Goal: Task Accomplishment & Management: Manage account settings

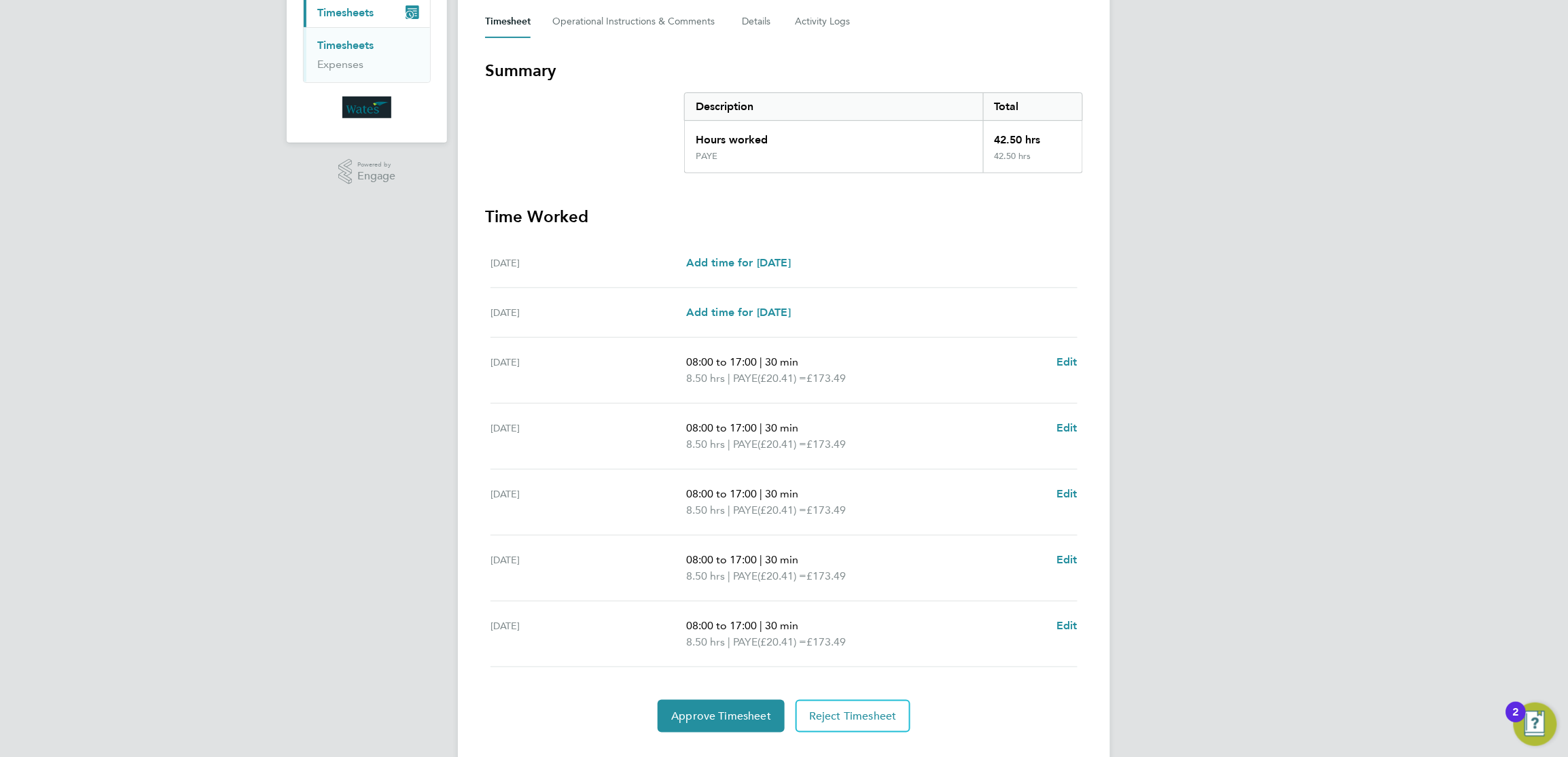
scroll to position [224, 0]
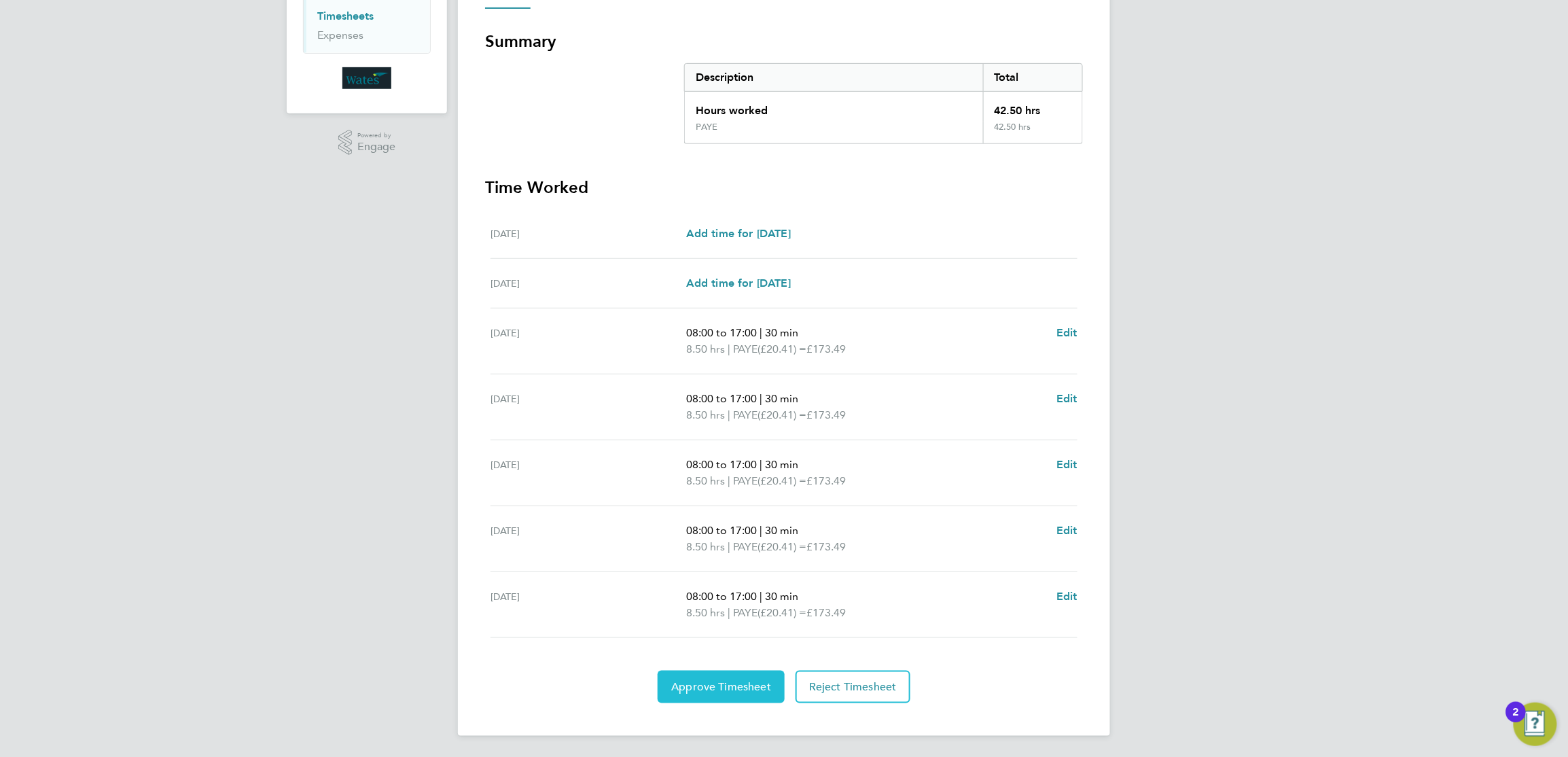
click at [721, 693] on button "Approve Timesheet" at bounding box center [721, 687] width 127 height 33
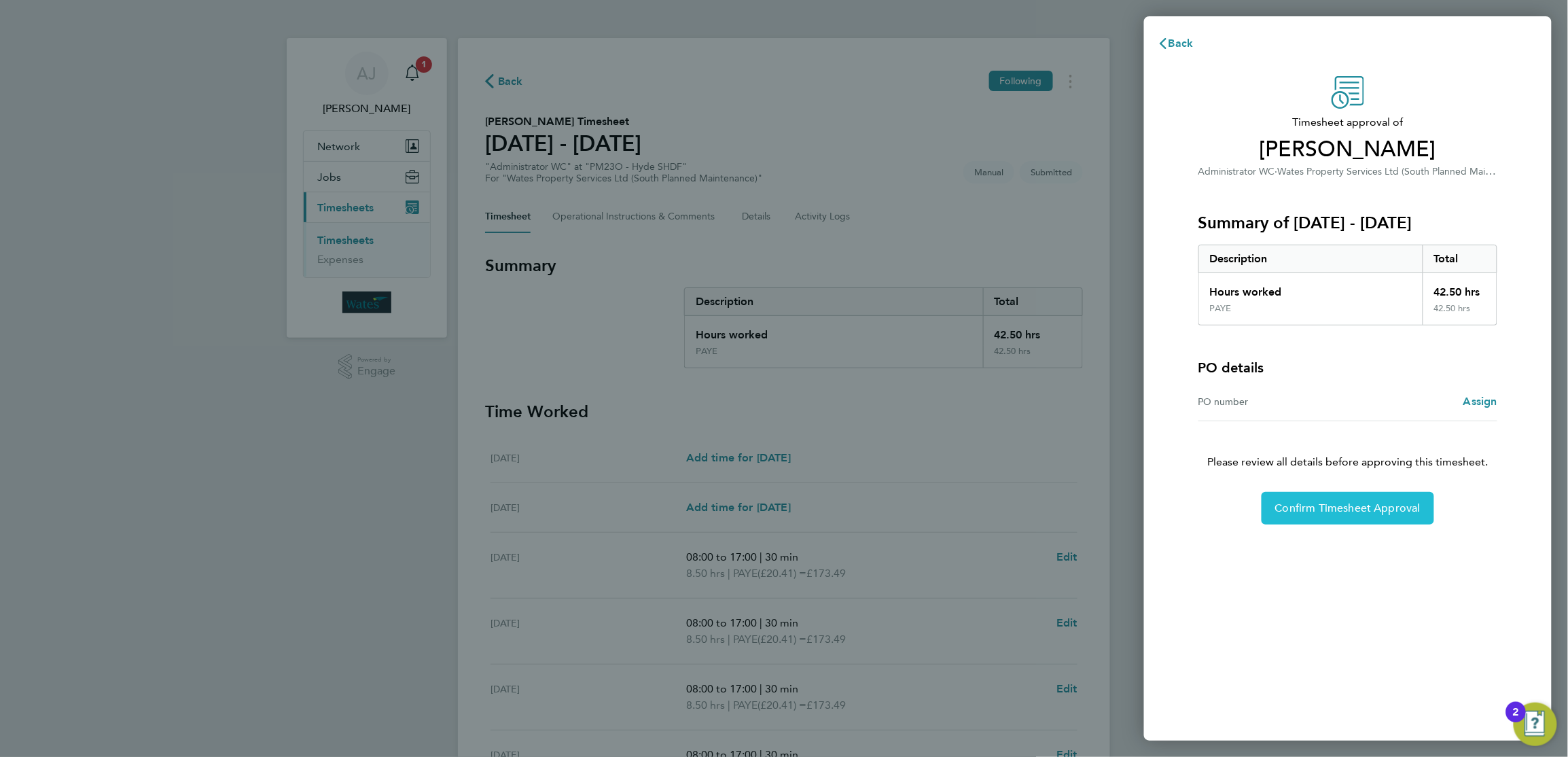
click at [1371, 506] on span "Confirm Timesheet Approval" at bounding box center [1347, 508] width 145 height 14
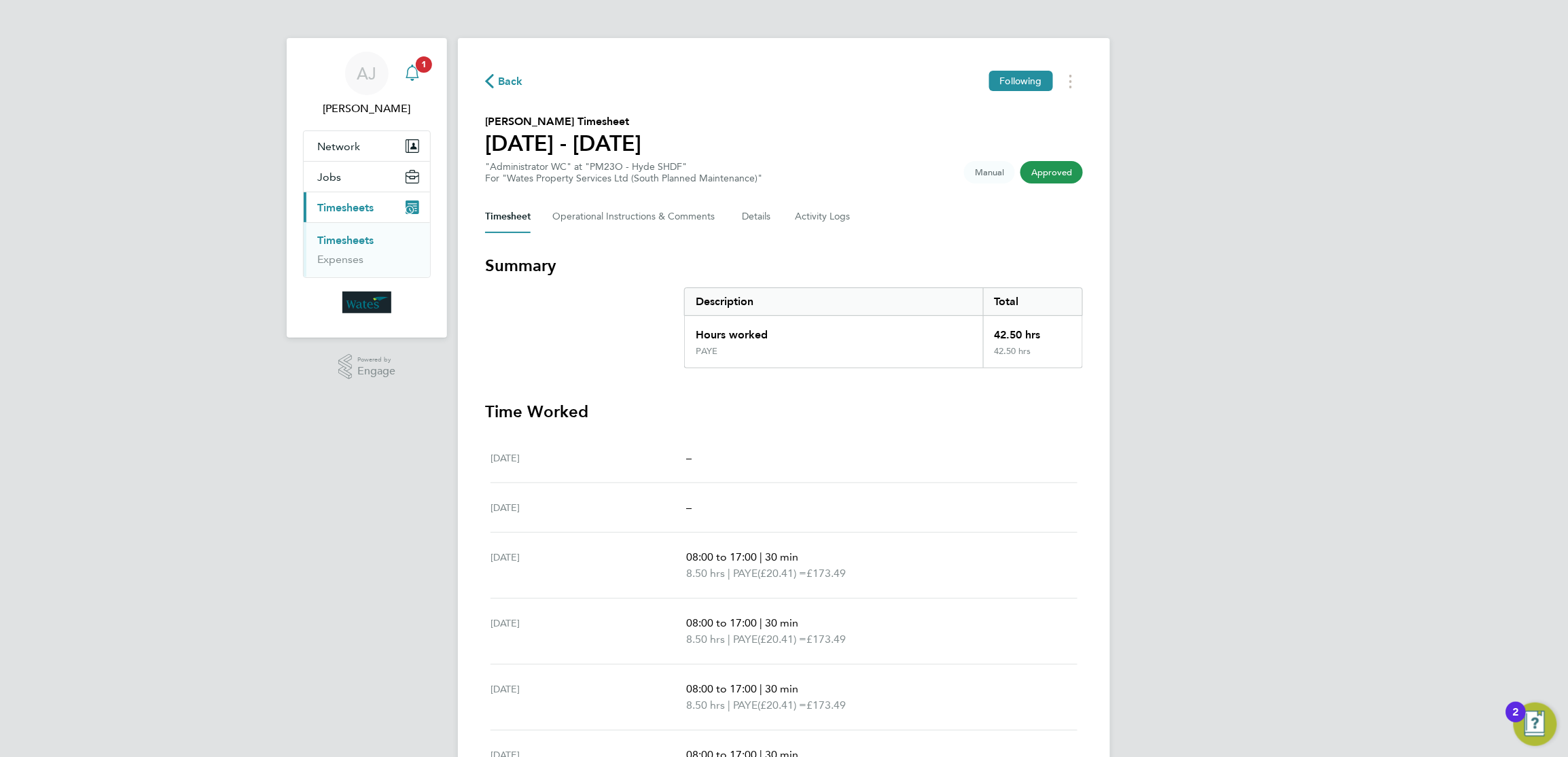
click at [415, 67] on app-alerts-badge "1" at bounding box center [424, 64] width 18 height 18
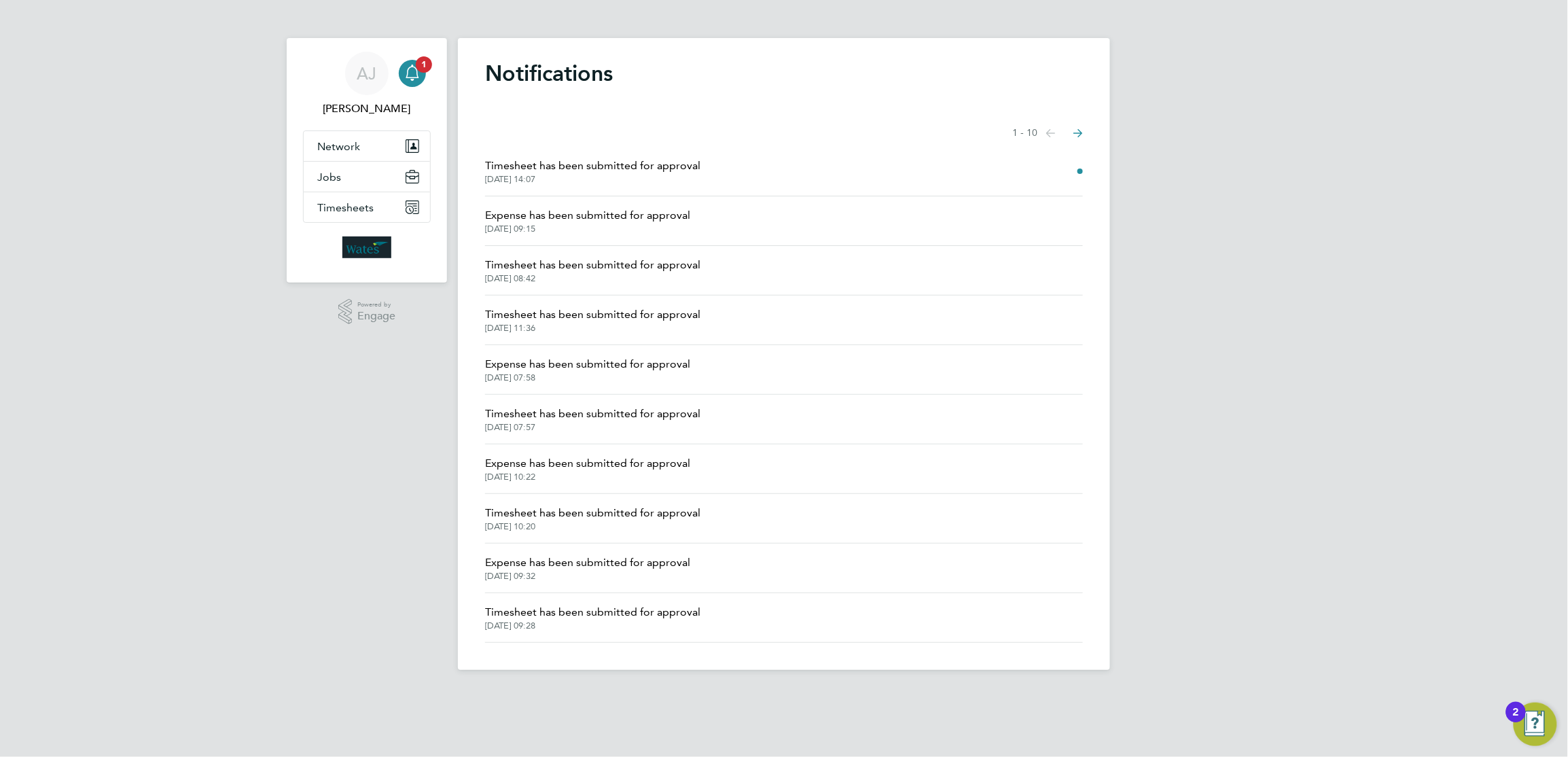
click at [1022, 167] on li "Timesheet has been submitted for approval [DATE] 14:07" at bounding box center [784, 172] width 598 height 50
click at [680, 170] on span "Timesheet has been submitted for approval" at bounding box center [593, 166] width 216 height 16
